Goal: Navigation & Orientation: Find specific page/section

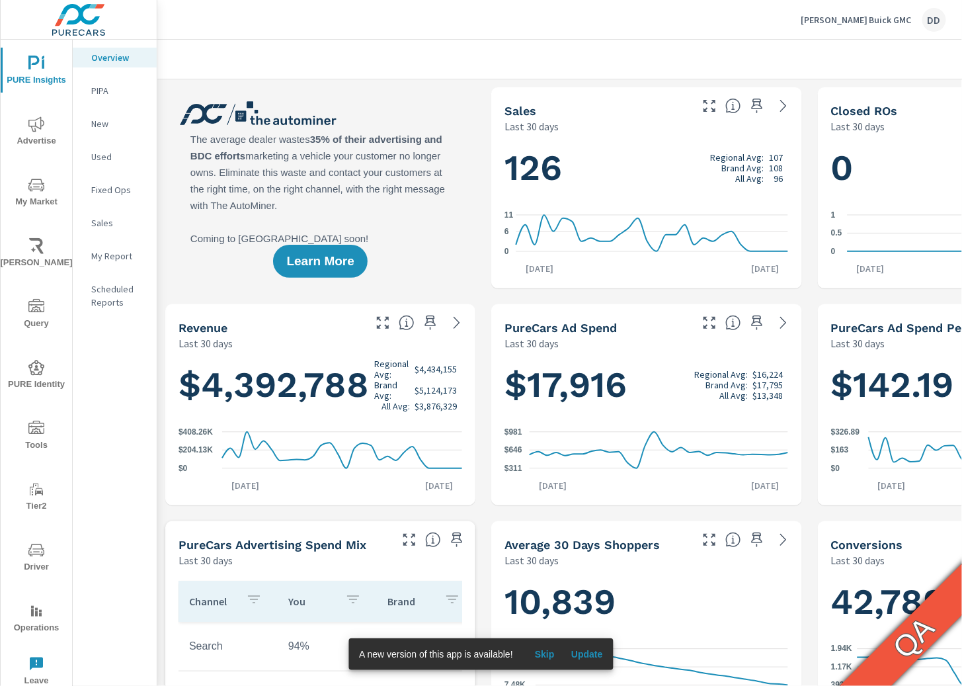
click at [47, 546] on span "Driver" at bounding box center [36, 558] width 63 height 32
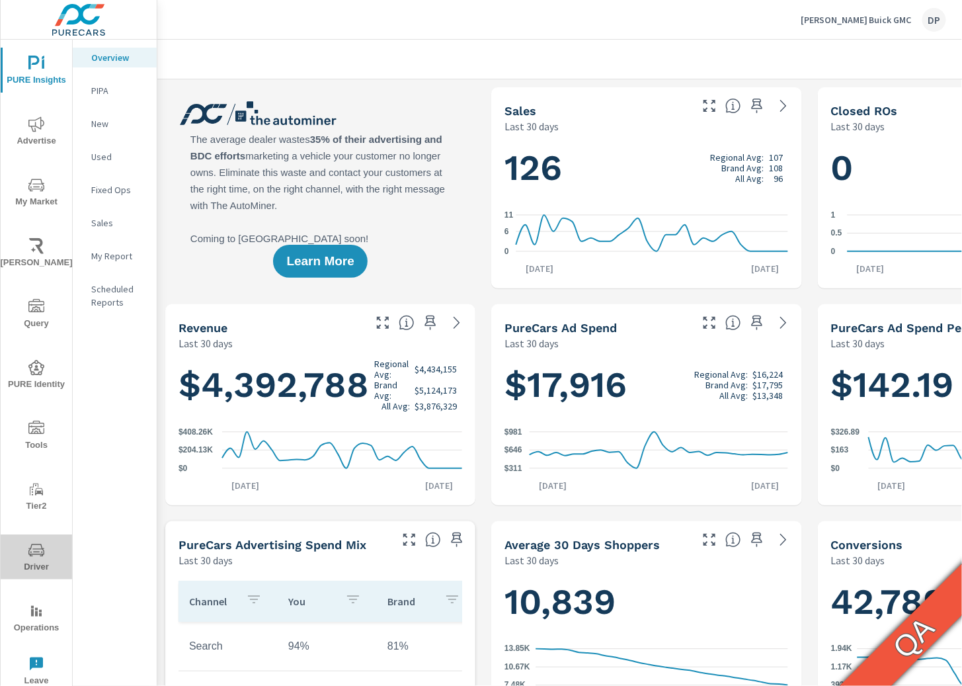
click at [34, 553] on icon "nav menu" at bounding box center [36, 550] width 16 height 16
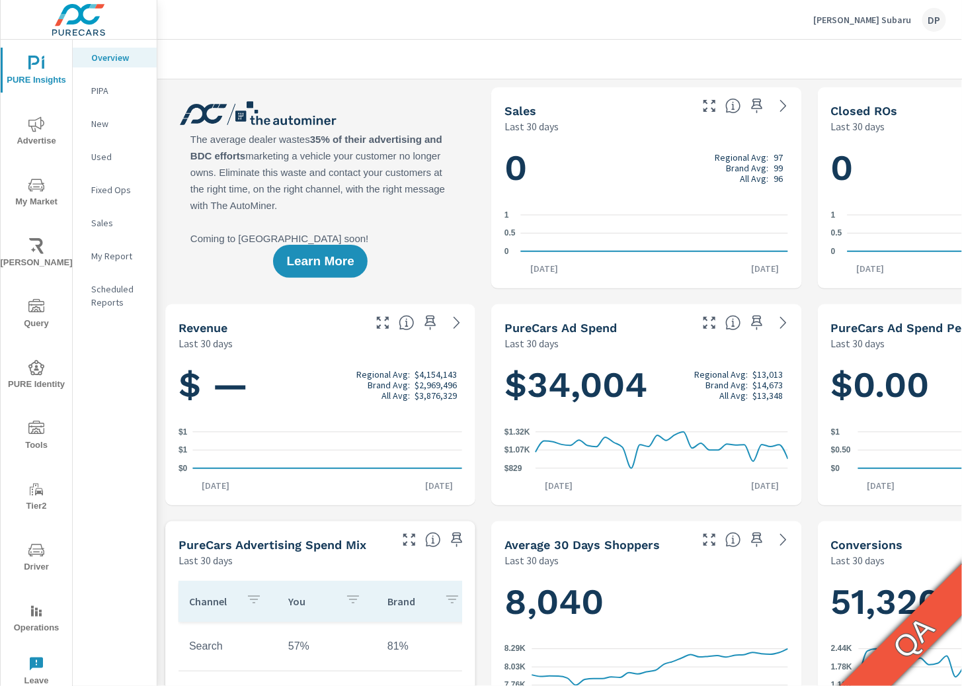
click at [33, 557] on icon "nav menu" at bounding box center [36, 550] width 16 height 16
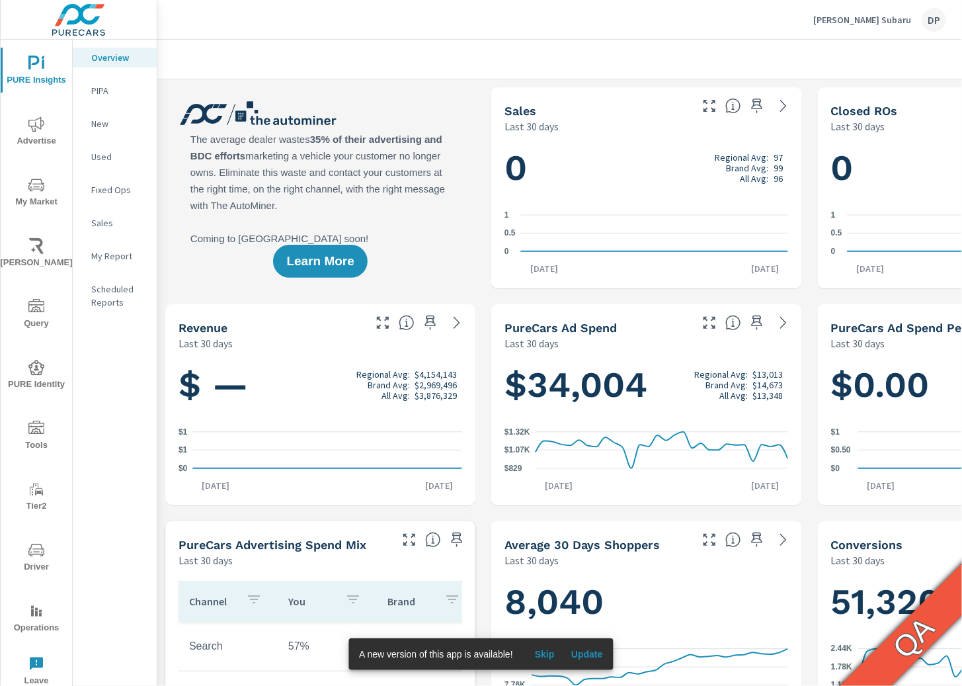
click at [38, 543] on icon "nav menu" at bounding box center [36, 550] width 16 height 16
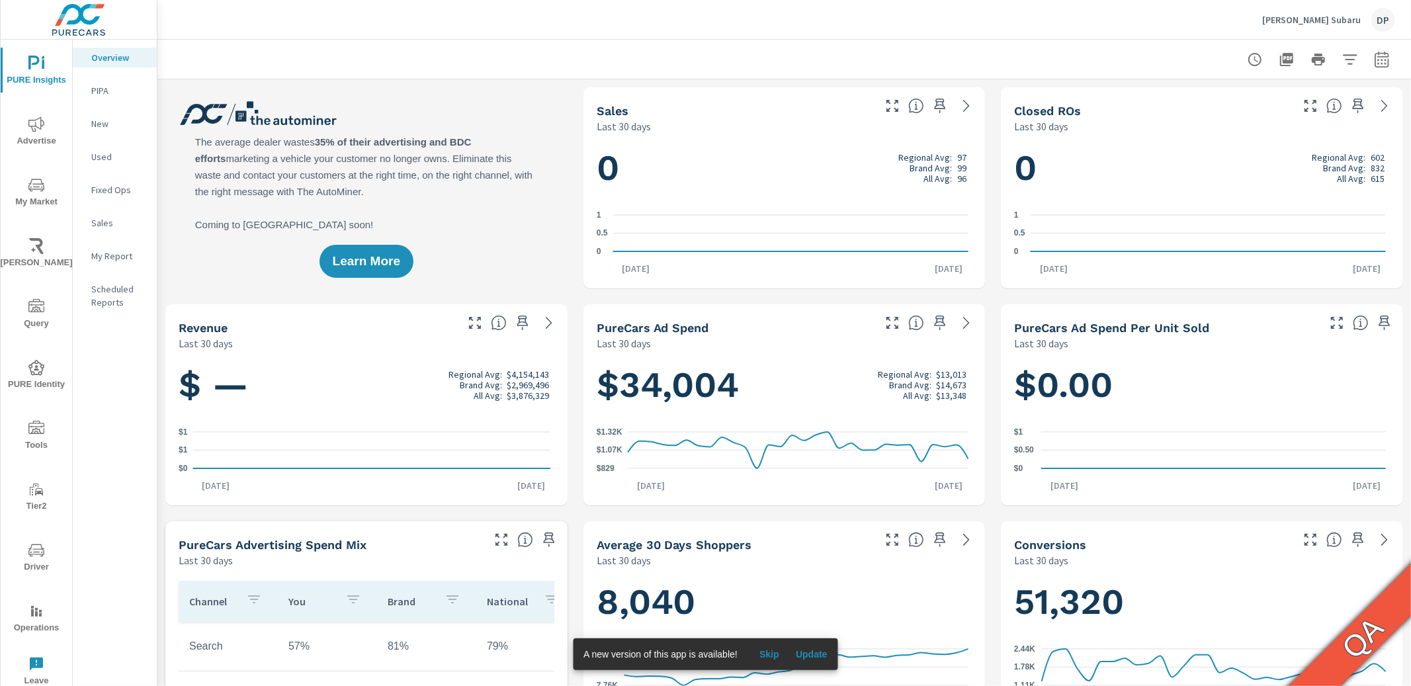
click at [44, 617] on span "Operations" at bounding box center [36, 619] width 63 height 32
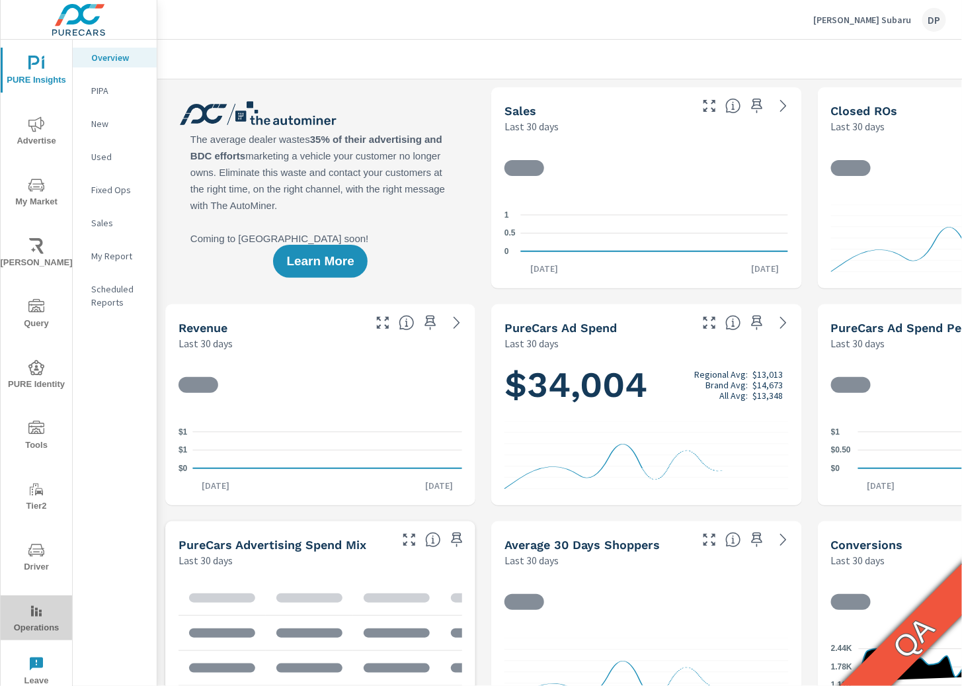
click at [26, 611] on span "Operations" at bounding box center [36, 619] width 63 height 32
